Goal: Information Seeking & Learning: Learn about a topic

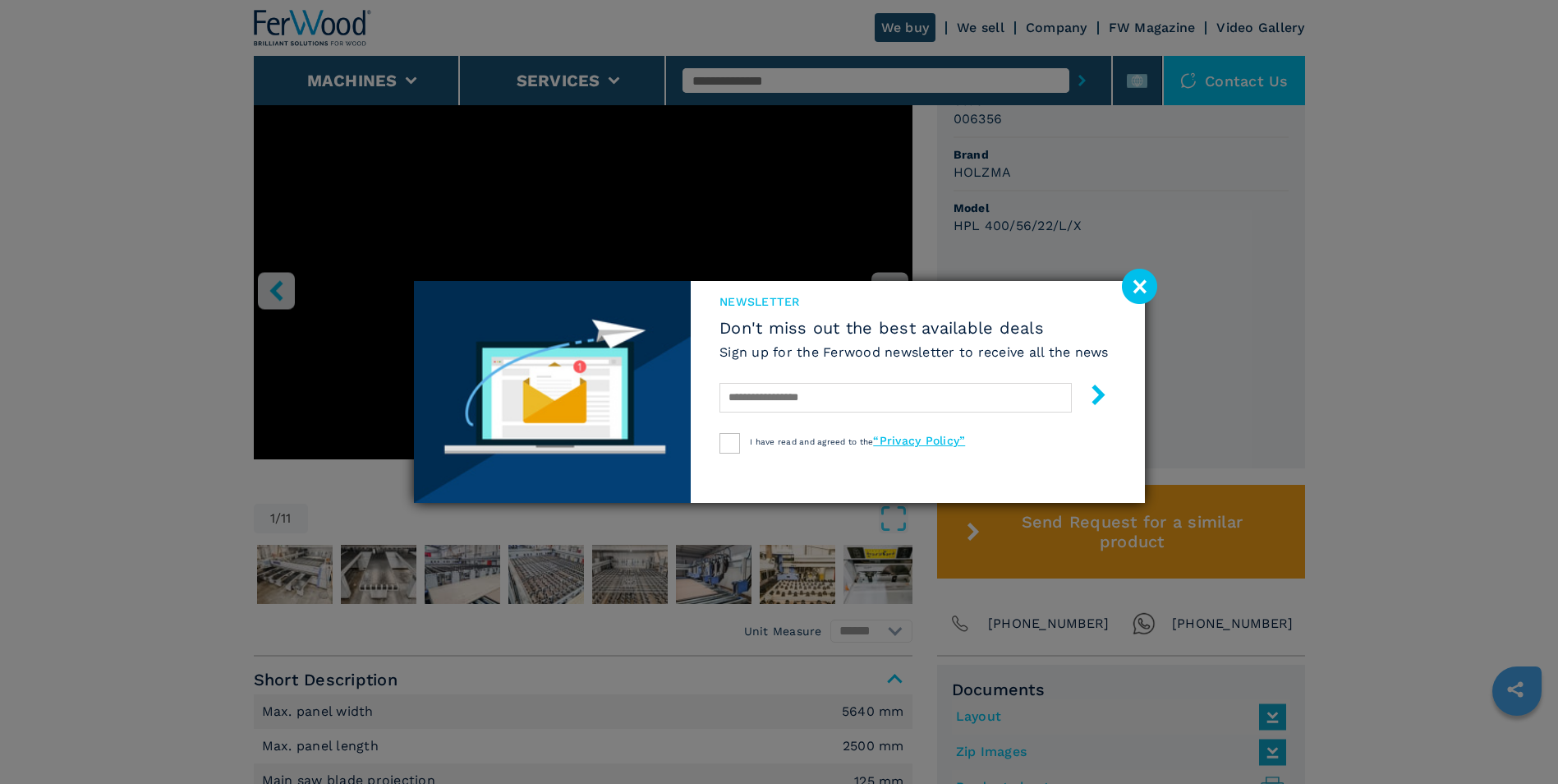
click at [1136, 291] on image at bounding box center [1140, 286] width 35 height 35
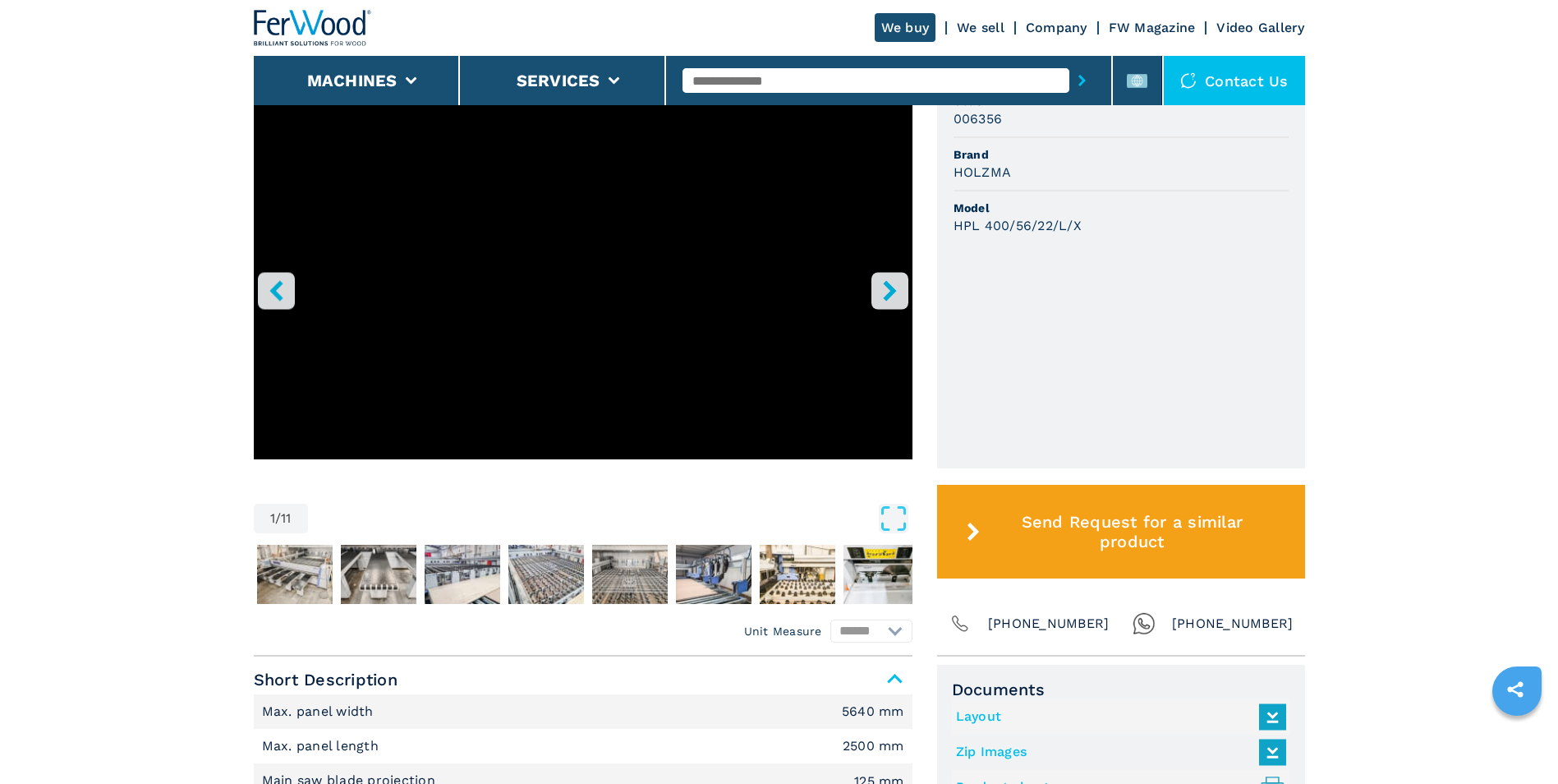
click at [887, 293] on icon "right-button" at bounding box center [890, 290] width 21 height 21
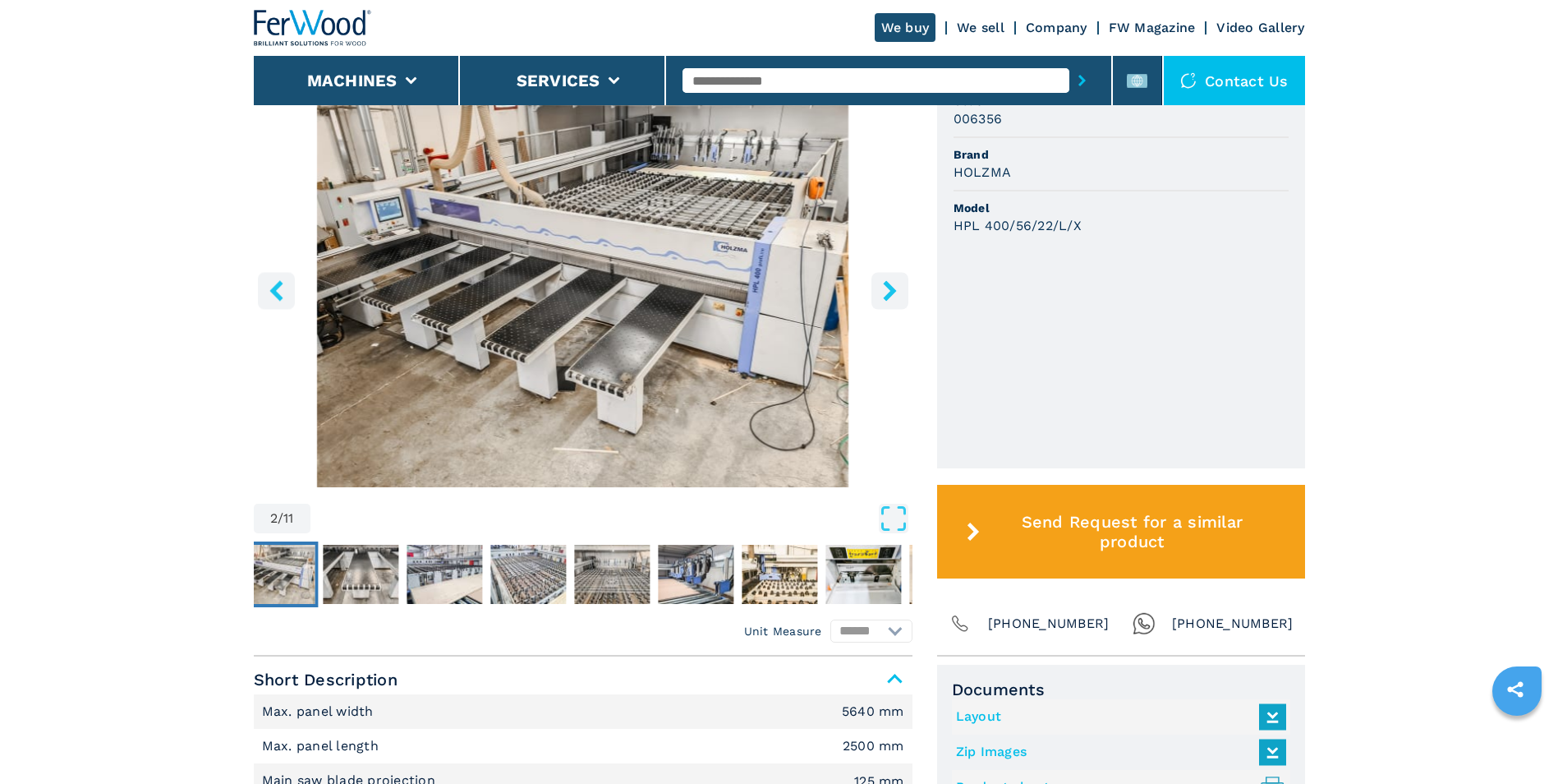
click at [887, 293] on icon "right-button" at bounding box center [890, 290] width 21 height 21
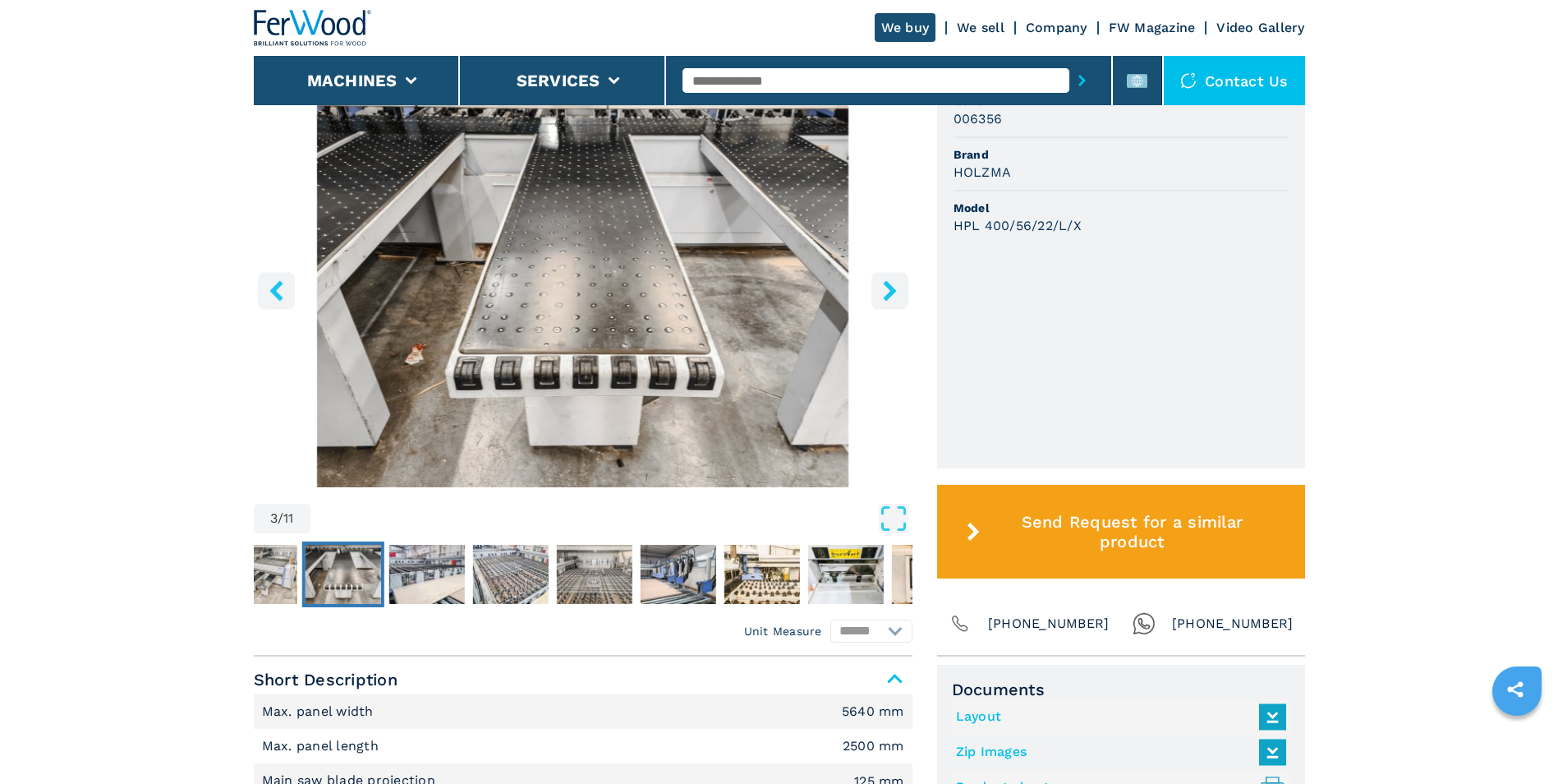
click at [887, 293] on icon "right-button" at bounding box center [890, 290] width 21 height 21
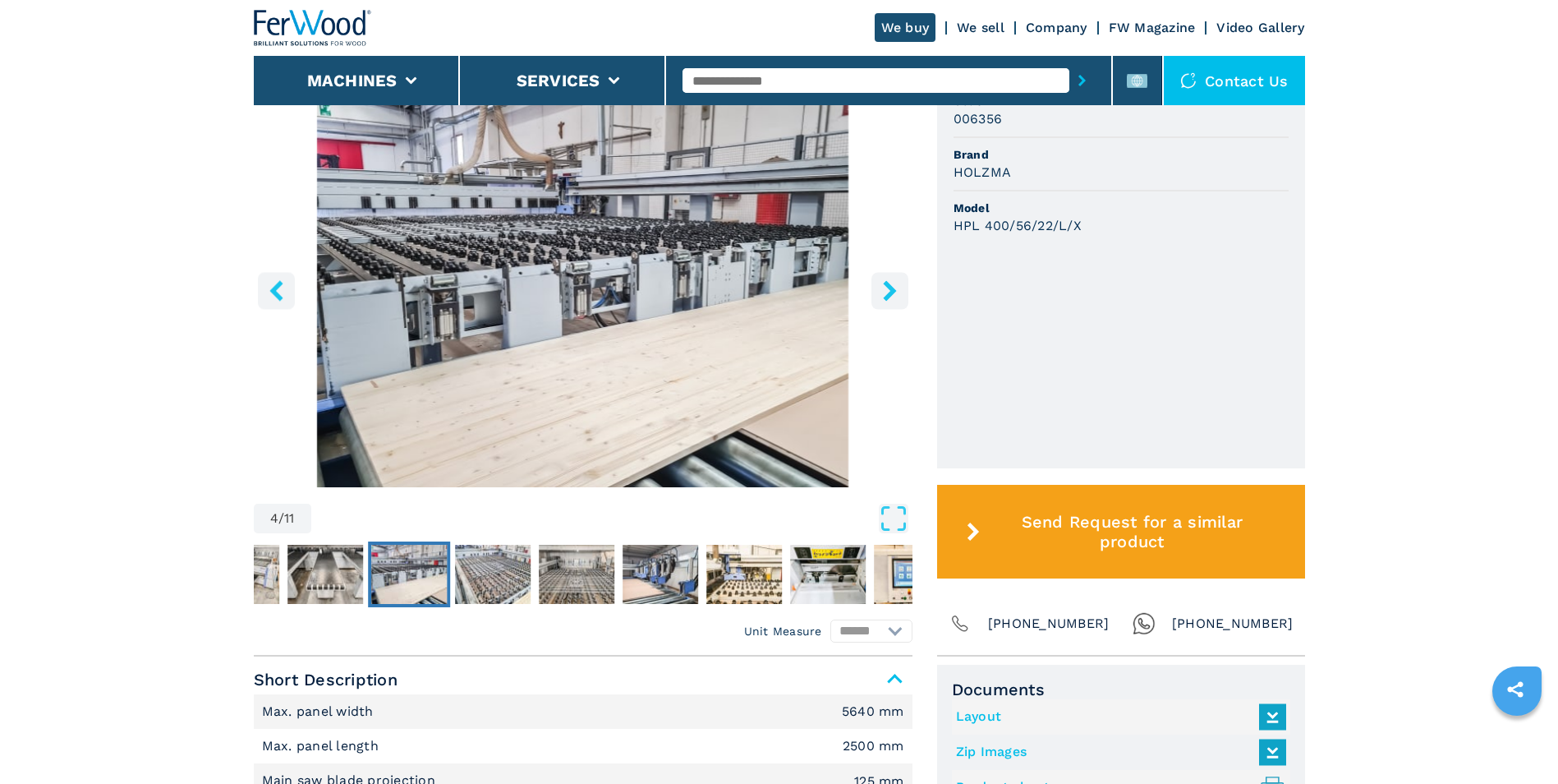
click at [887, 293] on icon "right-button" at bounding box center [890, 290] width 21 height 21
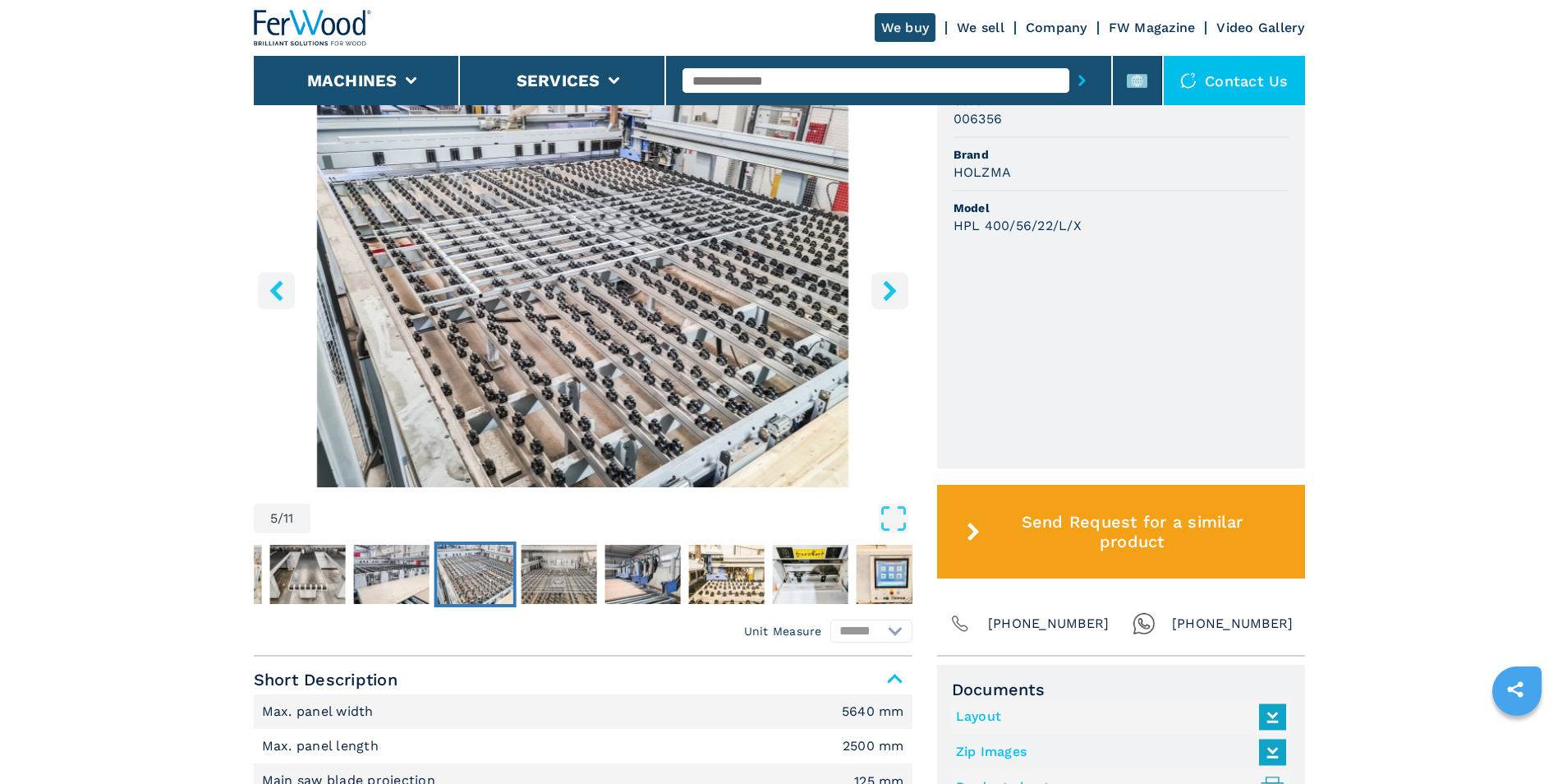
click at [887, 293] on icon "right-button" at bounding box center [890, 290] width 21 height 21
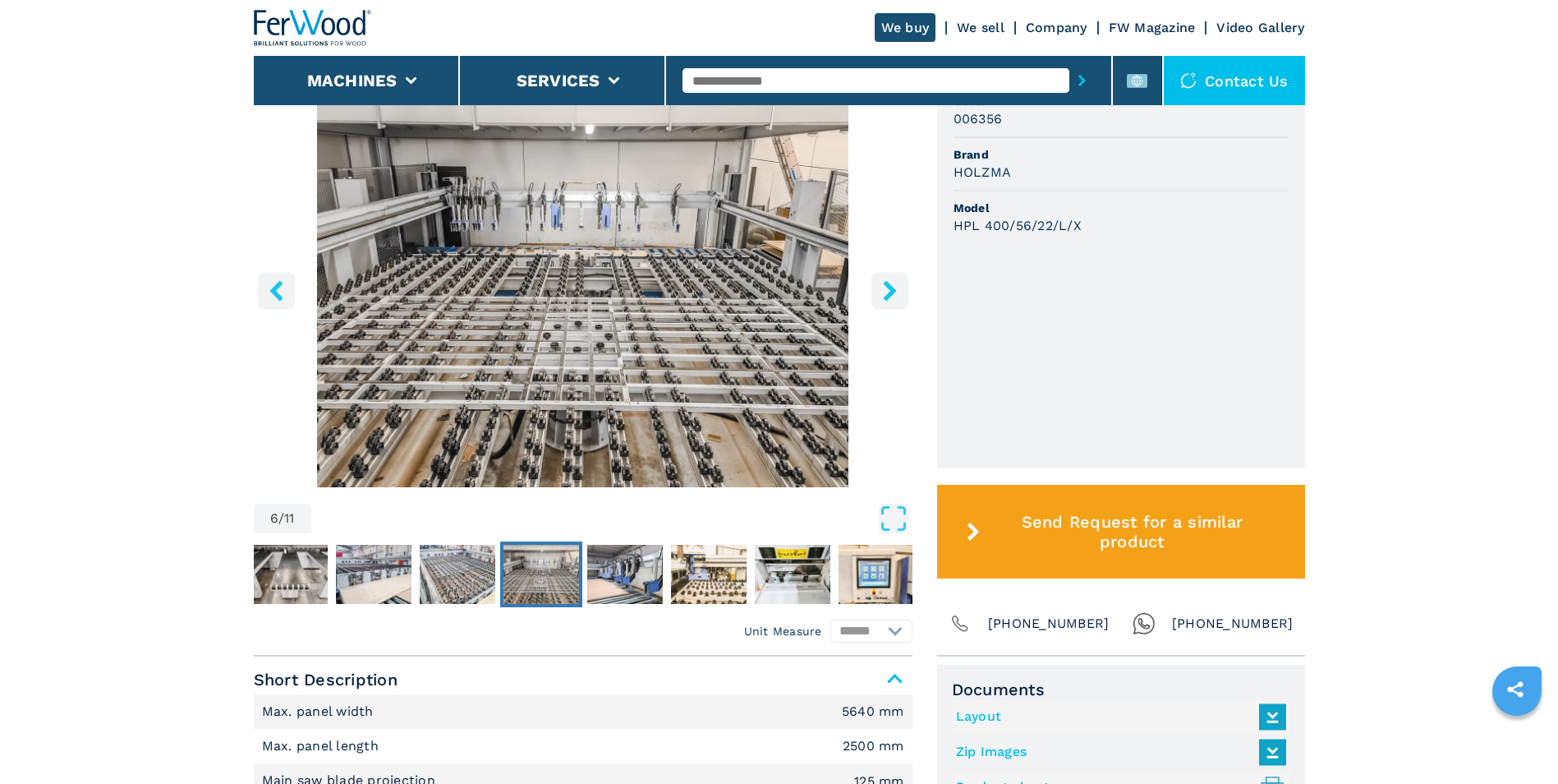
click at [887, 293] on icon "right-button" at bounding box center [890, 290] width 21 height 21
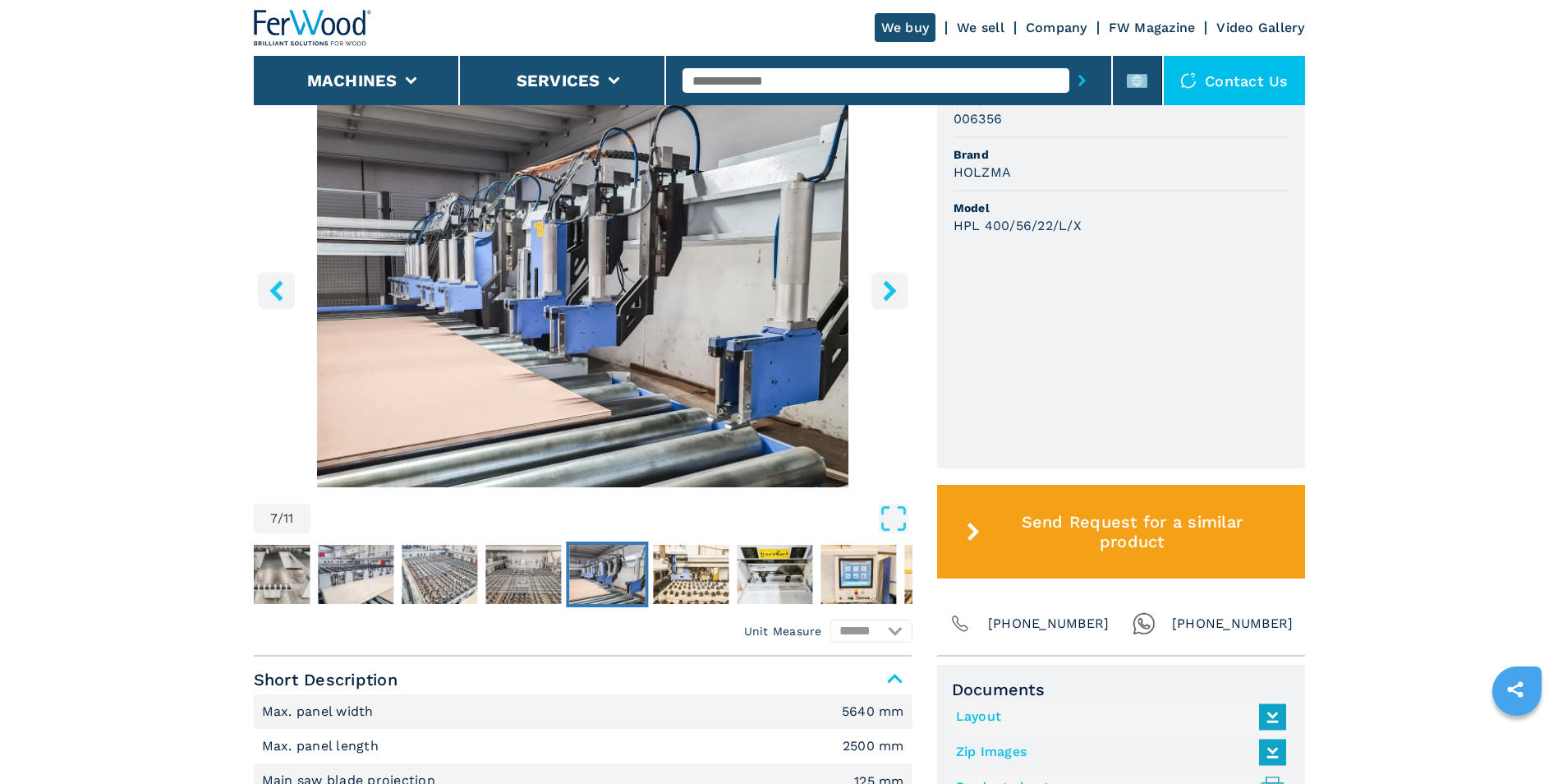
click at [887, 293] on icon "right-button" at bounding box center [890, 290] width 21 height 21
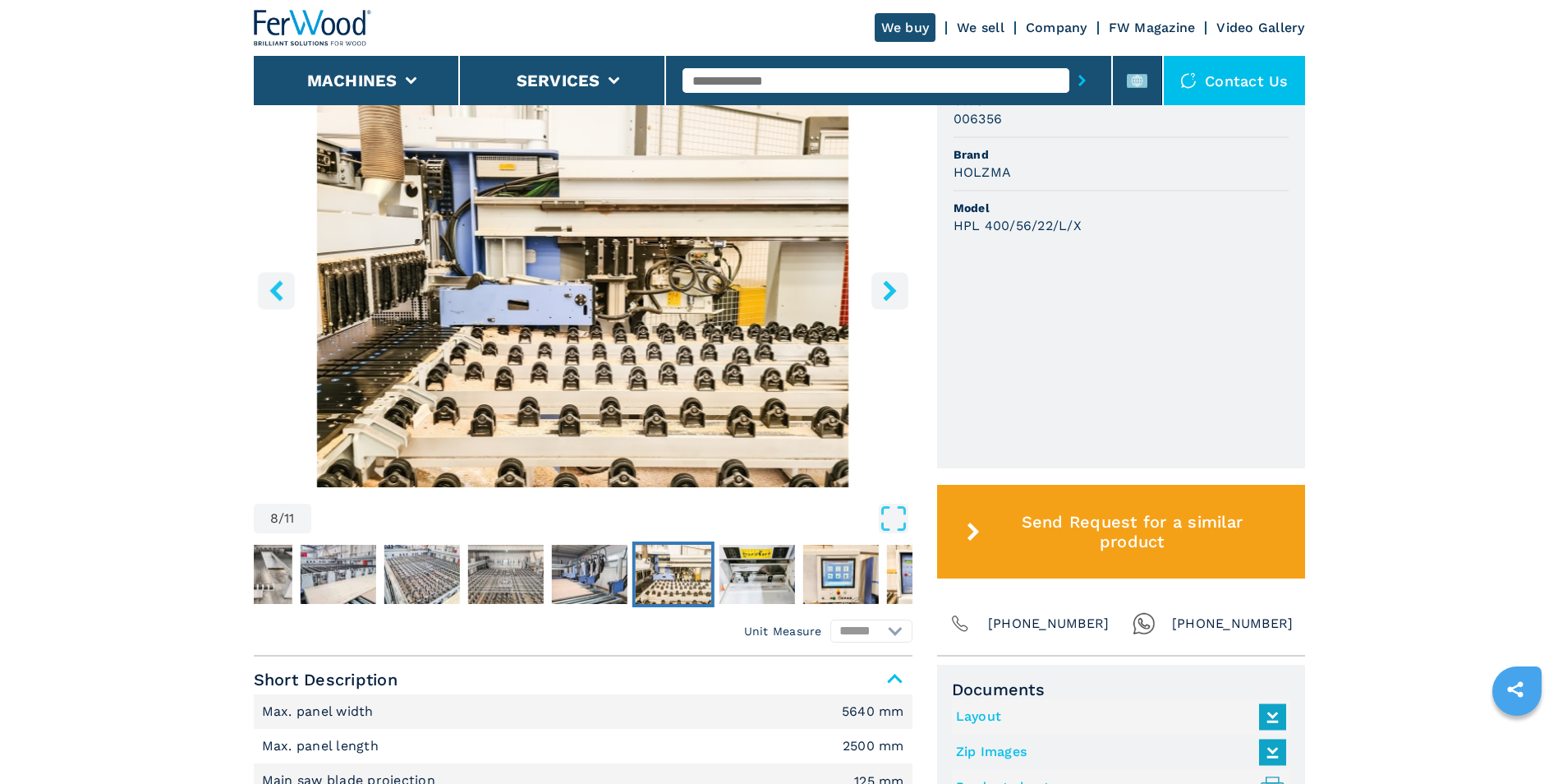
click at [887, 293] on icon "right-button" at bounding box center [890, 290] width 21 height 21
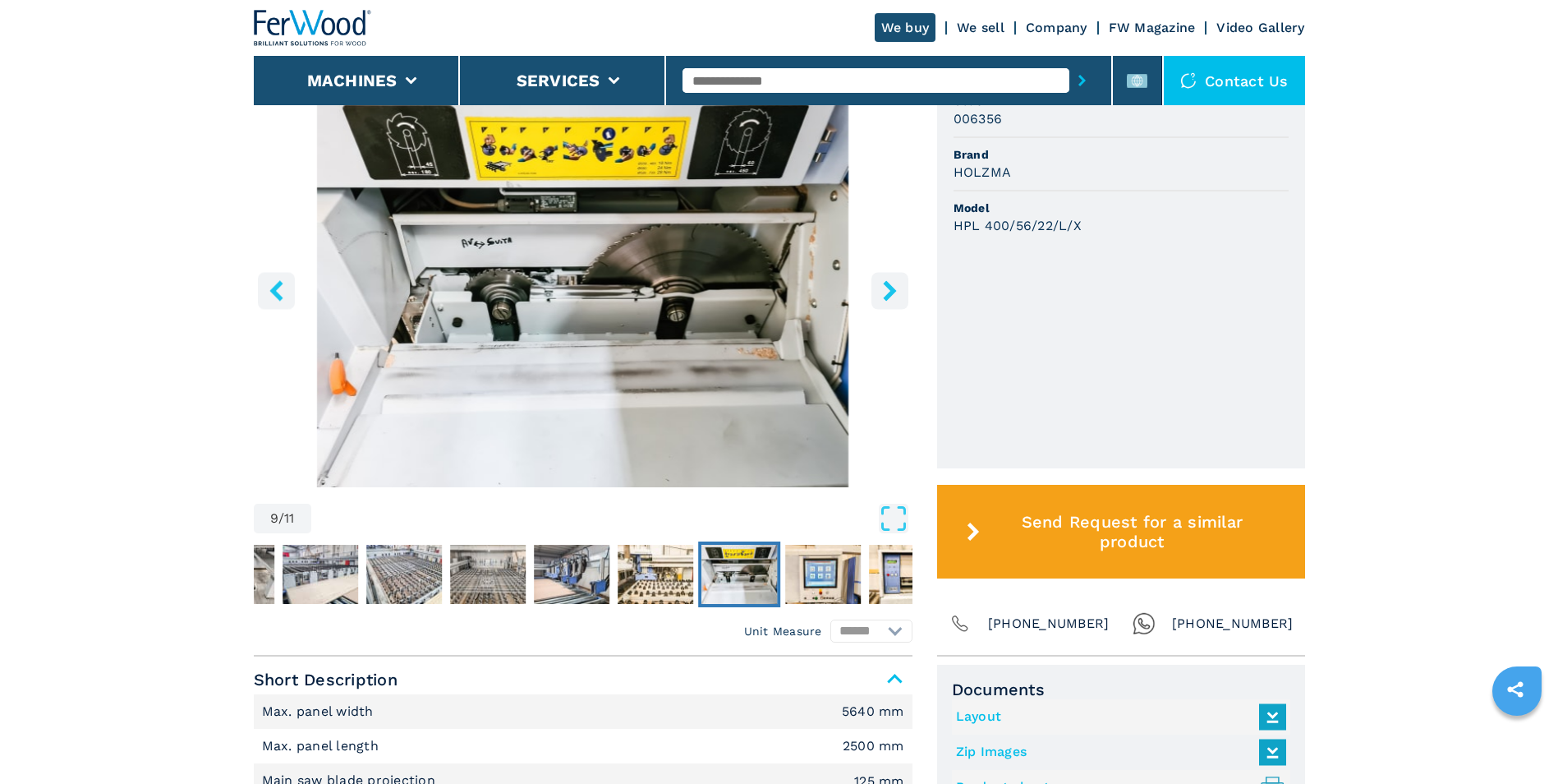
click at [887, 293] on icon "right-button" at bounding box center [890, 290] width 21 height 21
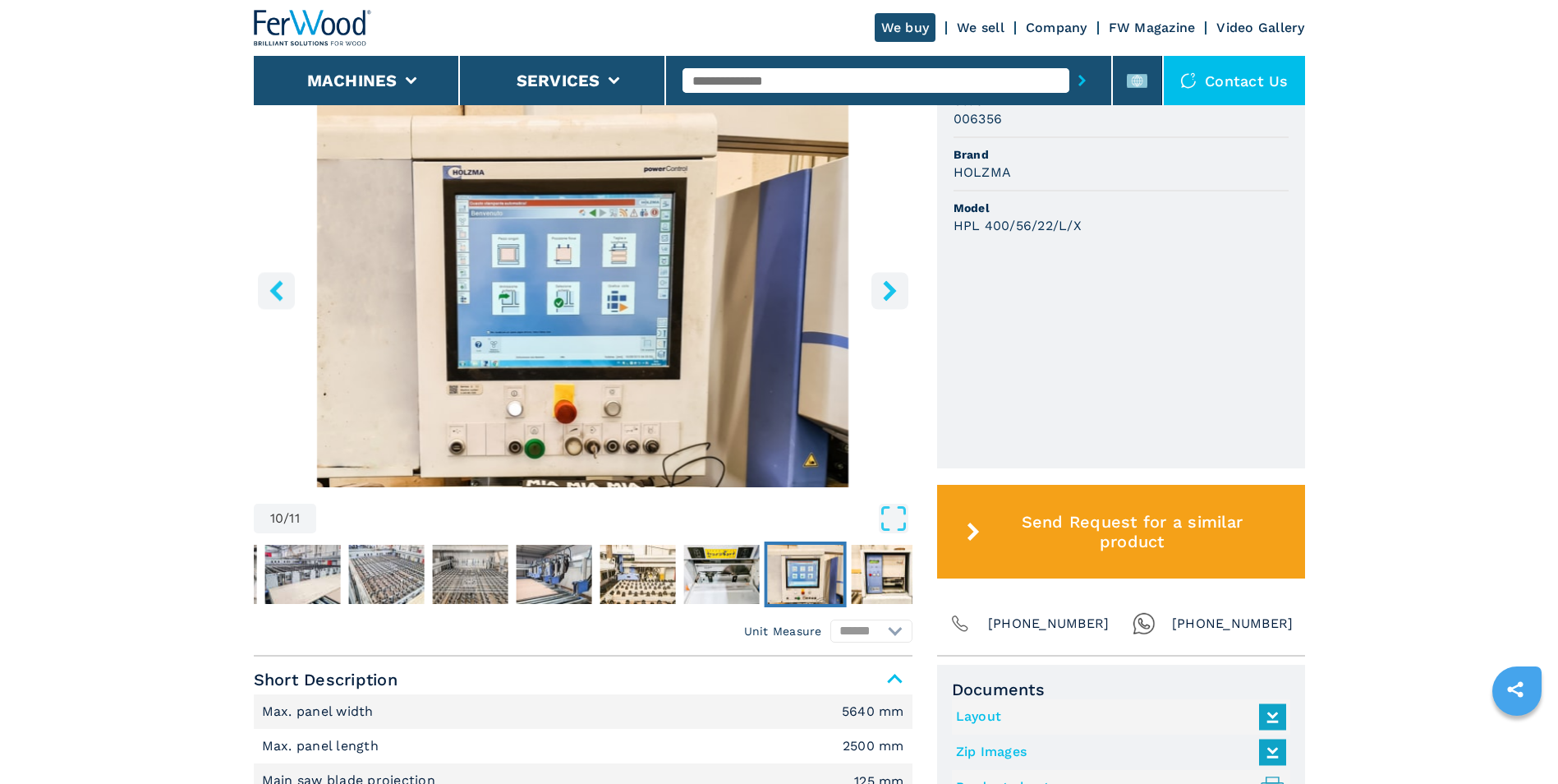
click at [887, 293] on icon "right-button" at bounding box center [890, 290] width 21 height 21
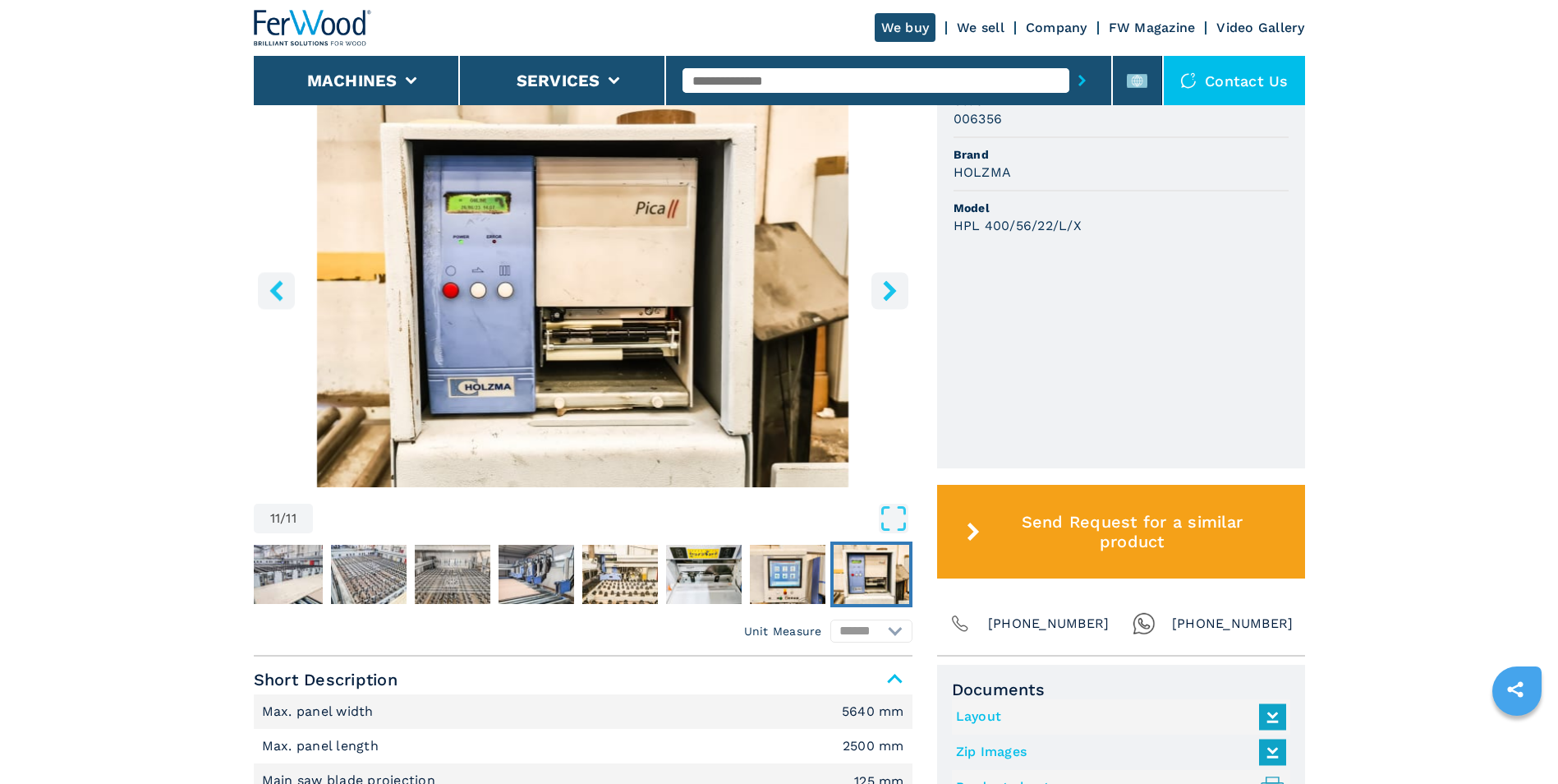
click at [887, 293] on icon "right-button" at bounding box center [890, 290] width 21 height 21
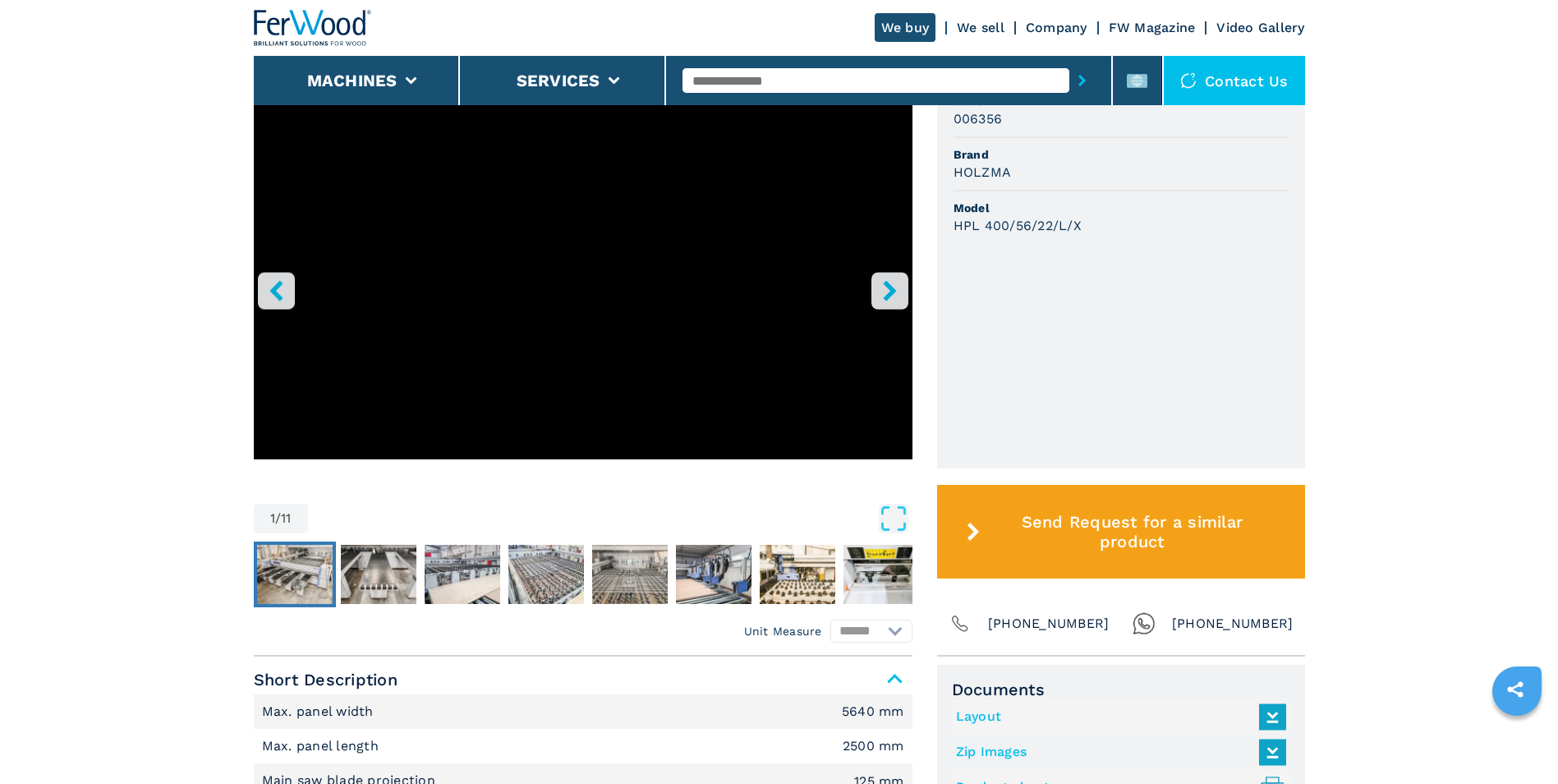
click at [302, 572] on img "Go to Slide 2" at bounding box center [295, 574] width 75 height 59
